Goal: Navigation & Orientation: Find specific page/section

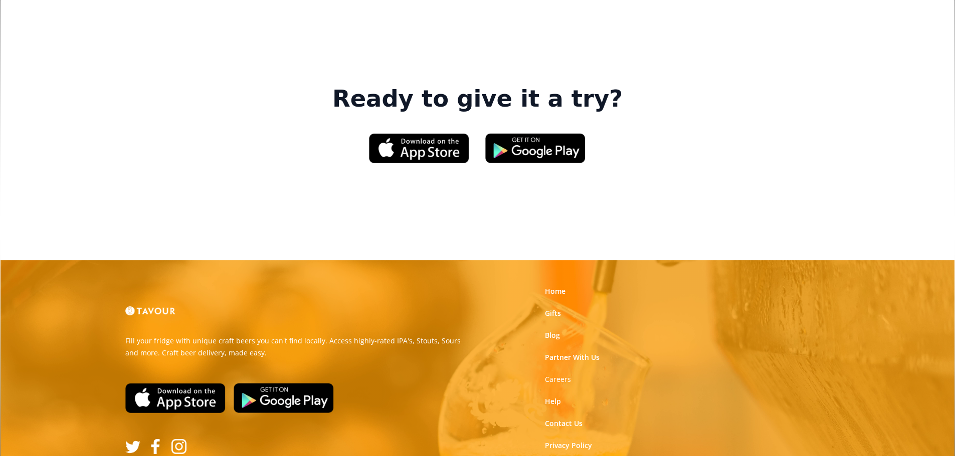
scroll to position [1538, 0]
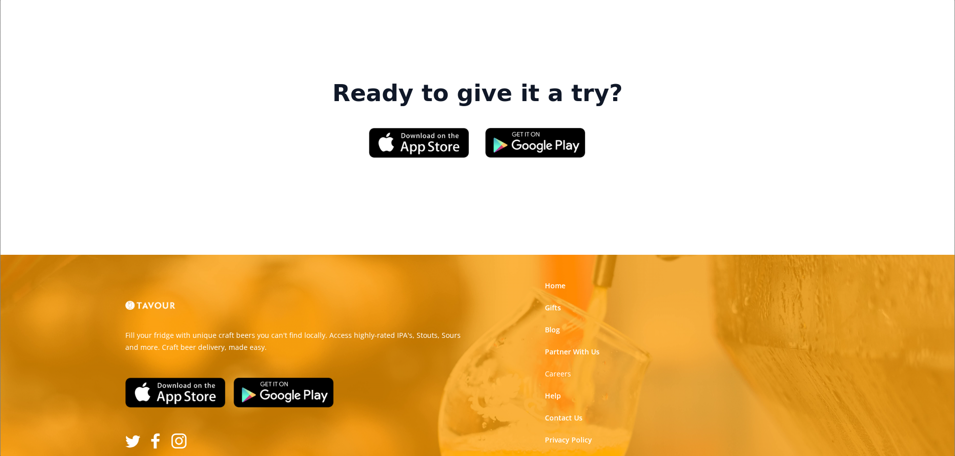
click at [575, 456] on link "Terms of Use" at bounding box center [567, 462] width 45 height 10
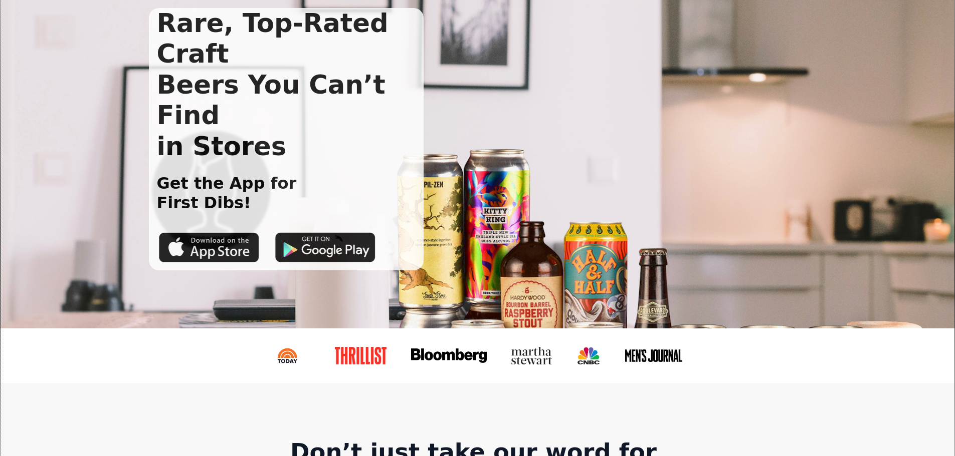
scroll to position [0, 0]
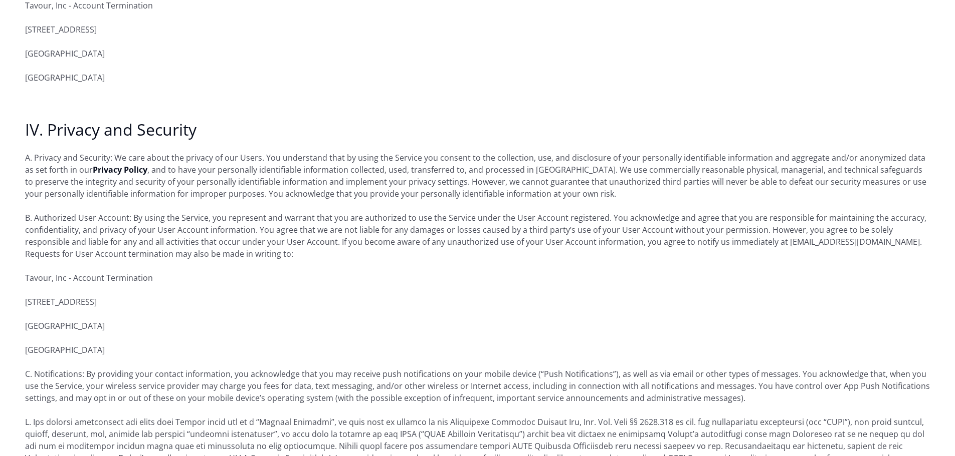
scroll to position [1303, 0]
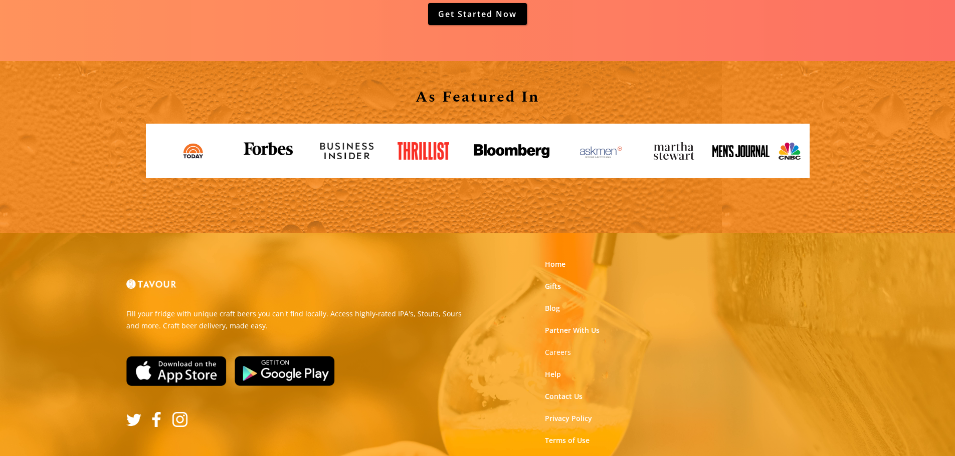
scroll to position [1687, 0]
